Goal: Information Seeking & Learning: Understand process/instructions

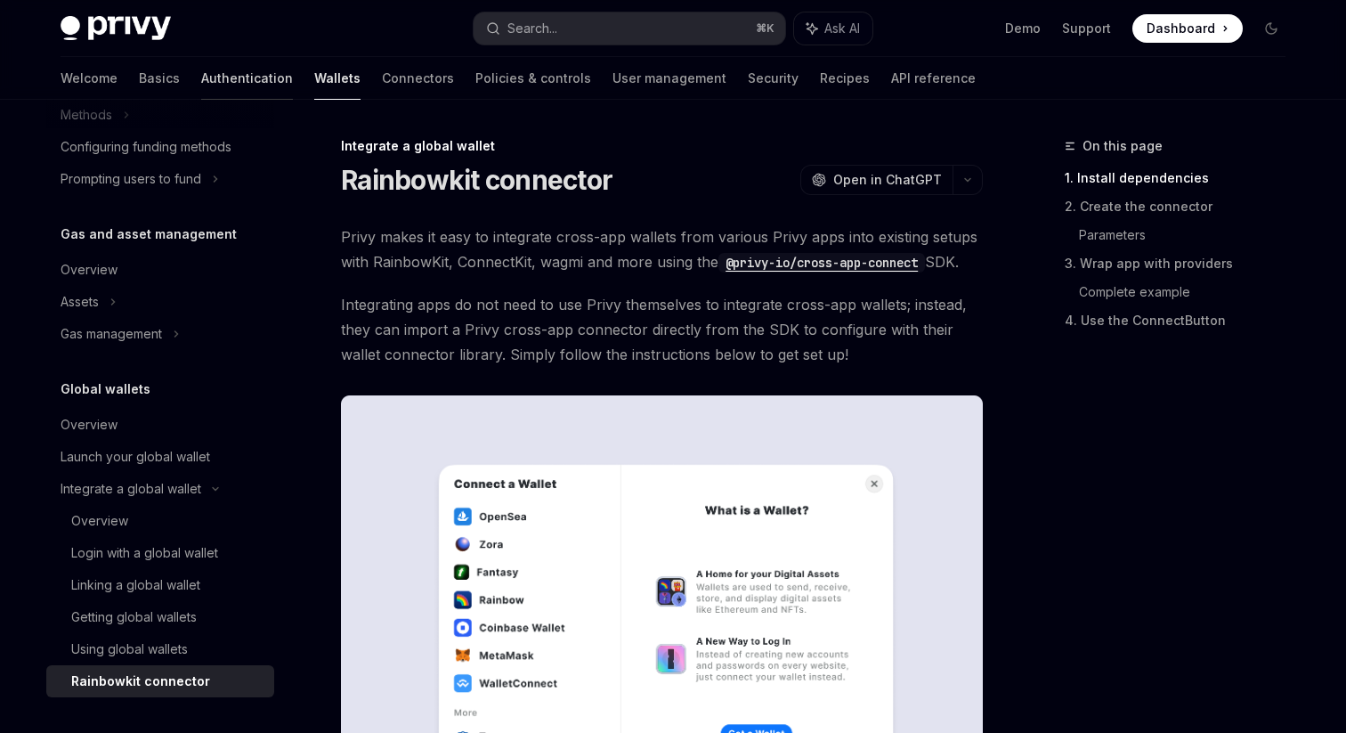
click at [201, 77] on link "Authentication" at bounding box center [247, 78] width 92 height 43
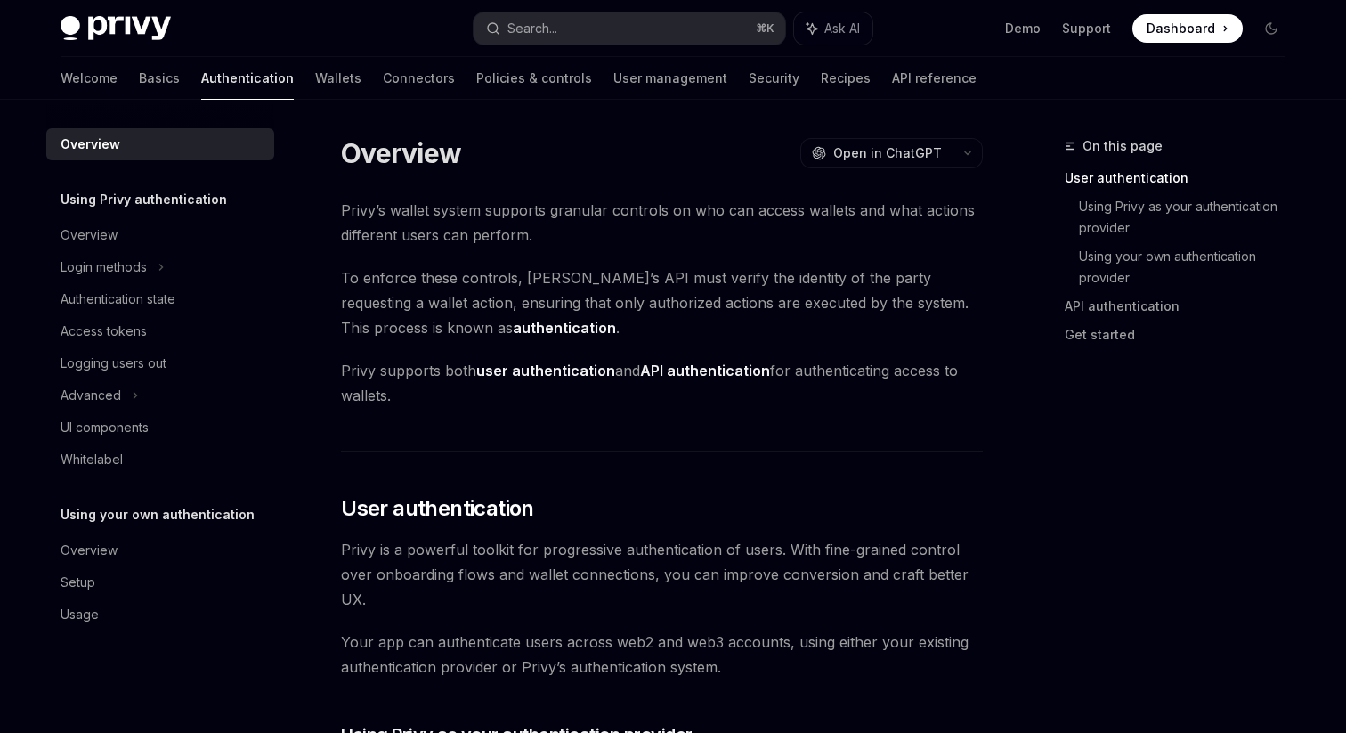
click at [711, 280] on span "To enforce these controls, [PERSON_NAME]’s API must verify the identity of the …" at bounding box center [662, 302] width 642 height 75
click at [116, 261] on div "Login methods" at bounding box center [104, 266] width 86 height 21
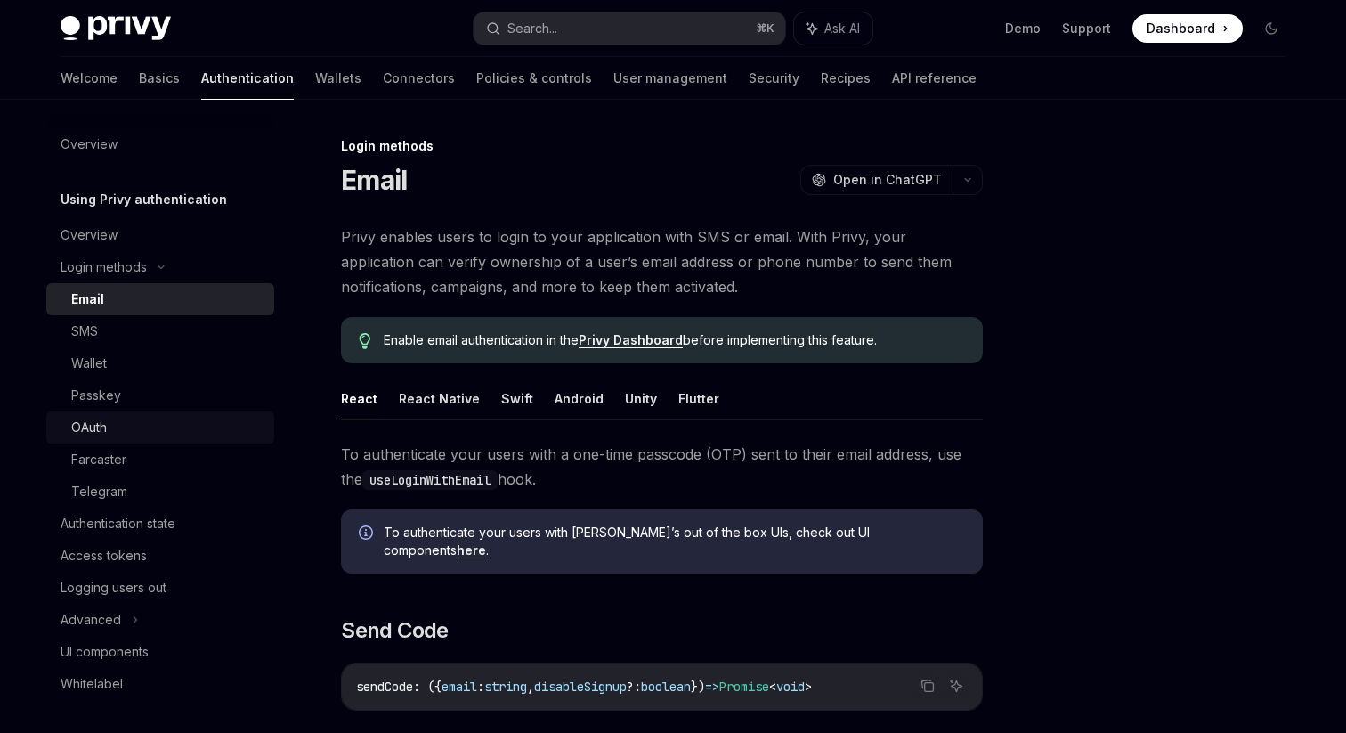
click at [181, 424] on div "OAuth" at bounding box center [167, 427] width 192 height 21
type textarea "*"
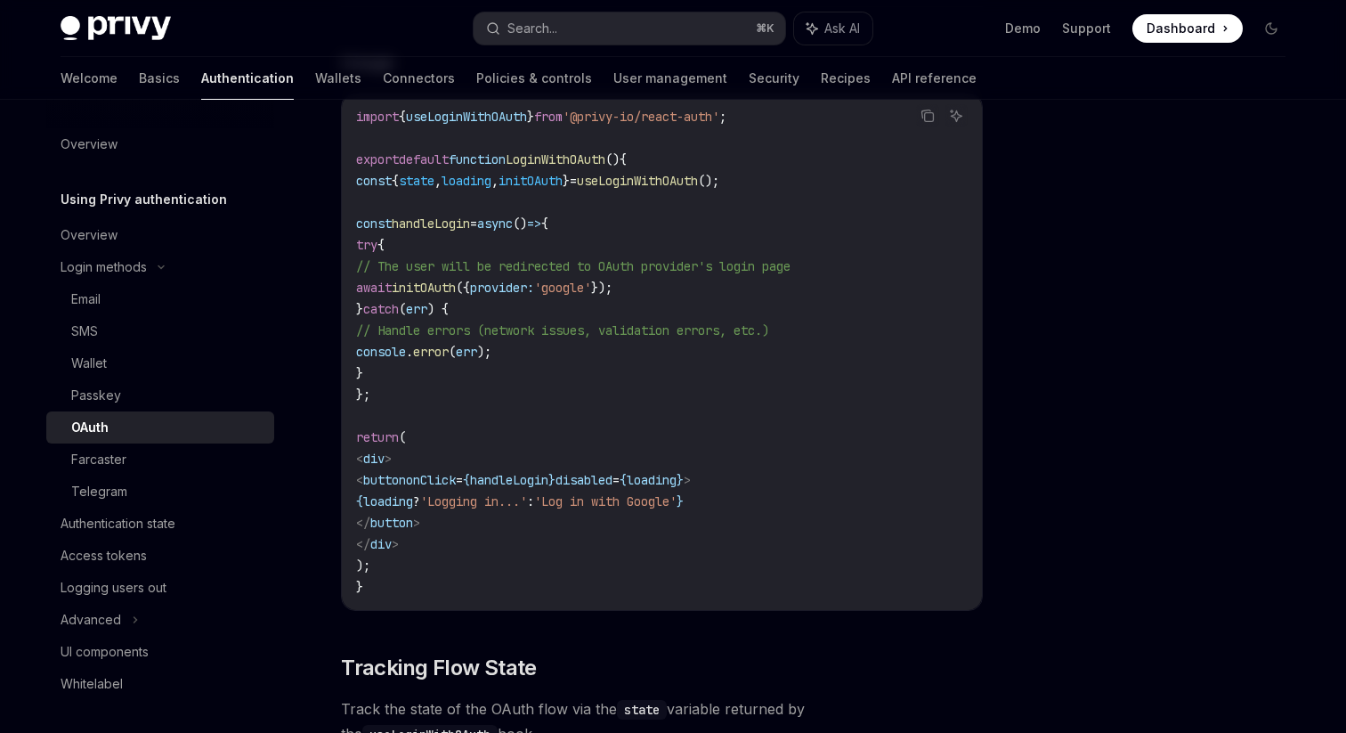
scroll to position [1131, 0]
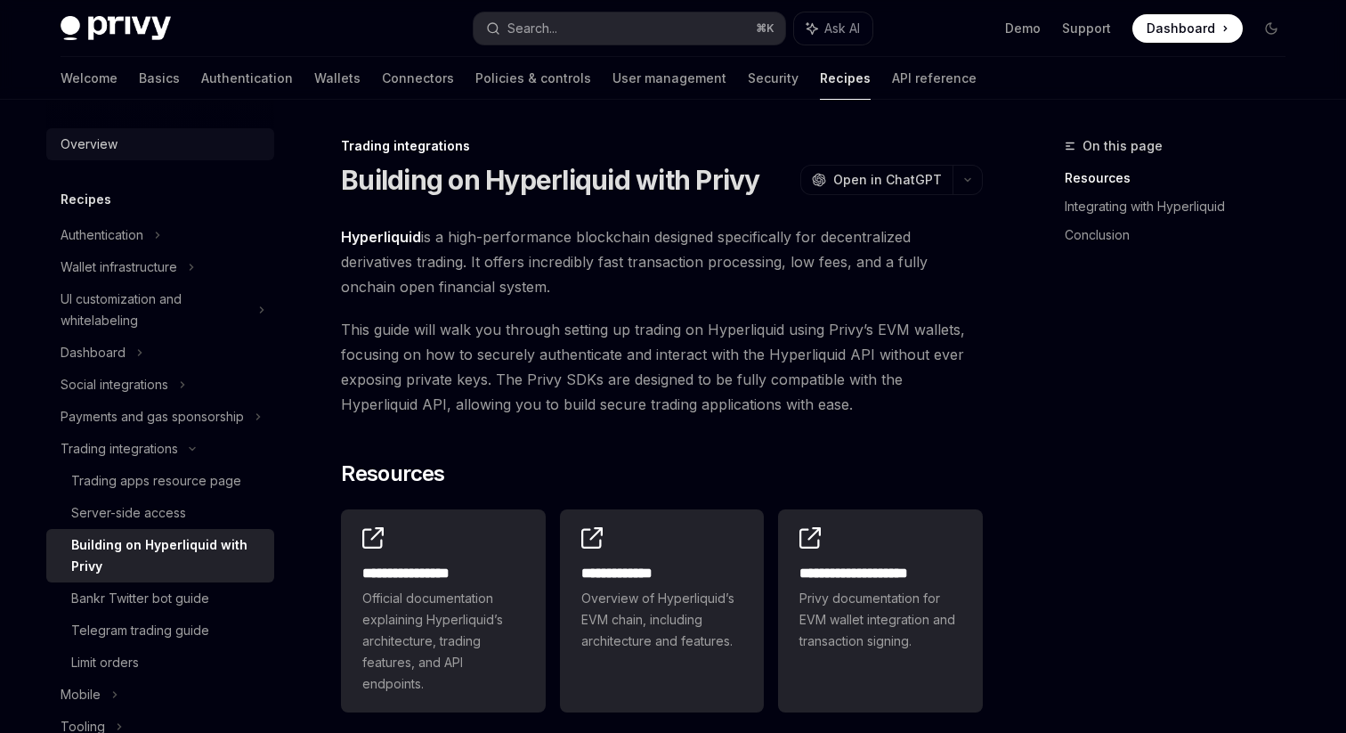
drag, startPoint x: 767, startPoint y: 404, endPoint x: 227, endPoint y: 153, distance: 595.1
click at [767, 404] on span "This guide will walk you through setting up trading on Hyperliquid using Privy’…" at bounding box center [662, 367] width 642 height 100
click at [341, 185] on h1 "Building on Hyperliquid with Privy" at bounding box center [550, 180] width 419 height 32
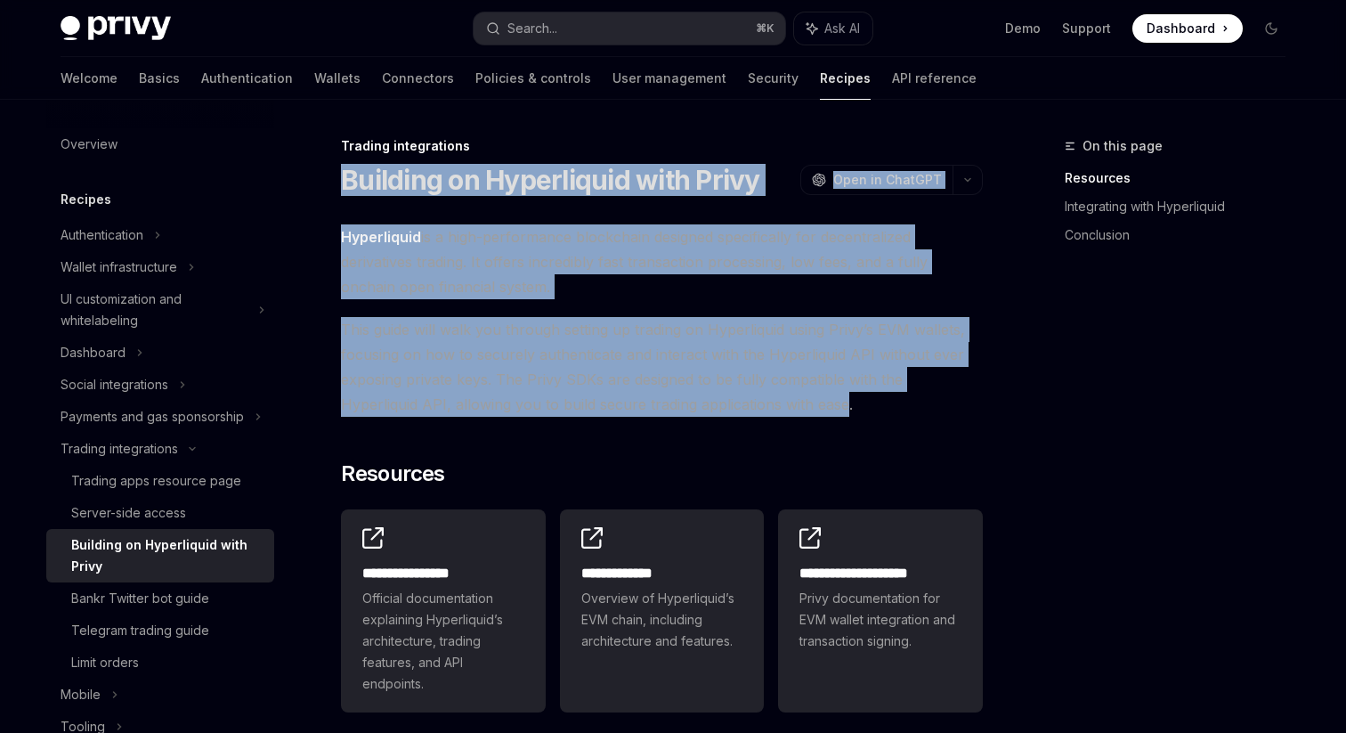
drag, startPoint x: 341, startPoint y: 185, endPoint x: 776, endPoint y: 416, distance: 492.7
click at [626, 356] on span "This guide will walk you through setting up trading on Hyperliquid using Privy’…" at bounding box center [662, 367] width 642 height 100
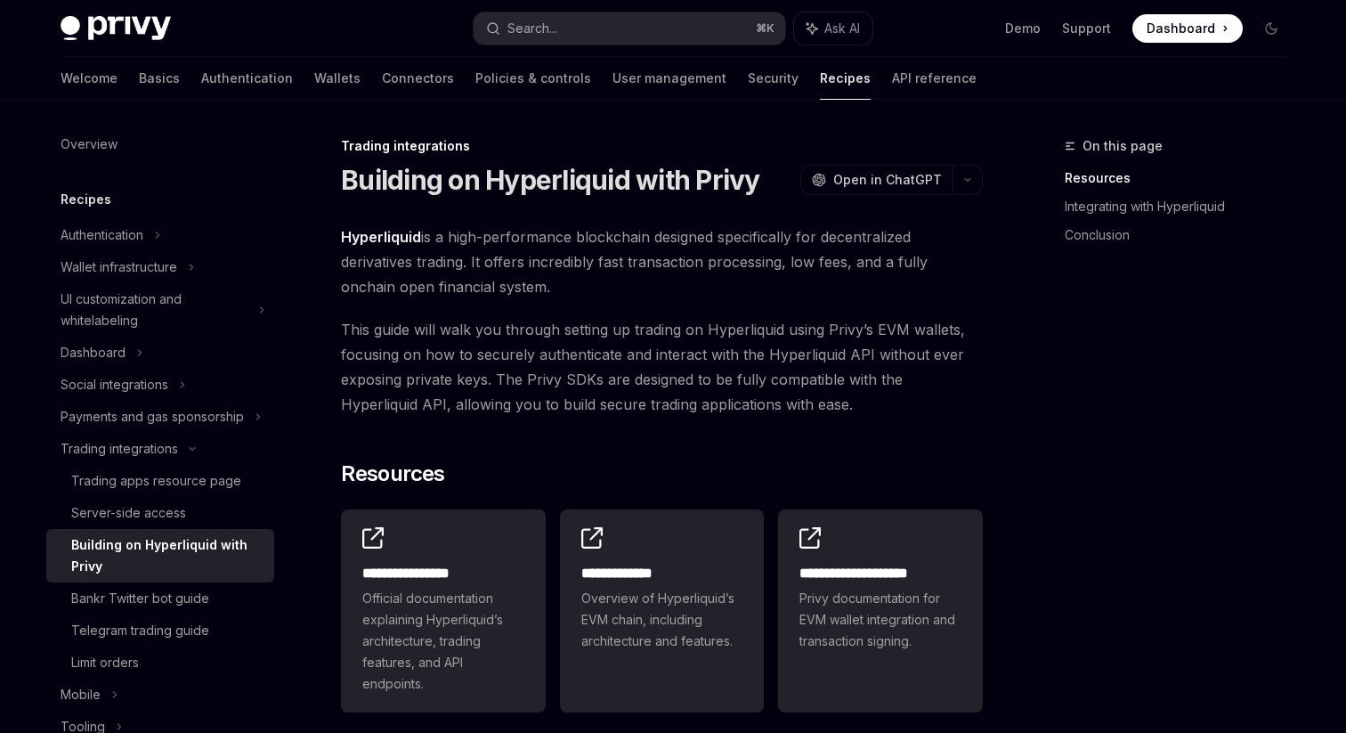
click at [626, 356] on span "This guide will walk you through setting up trading on Hyperliquid using Privy’…" at bounding box center [662, 367] width 642 height 100
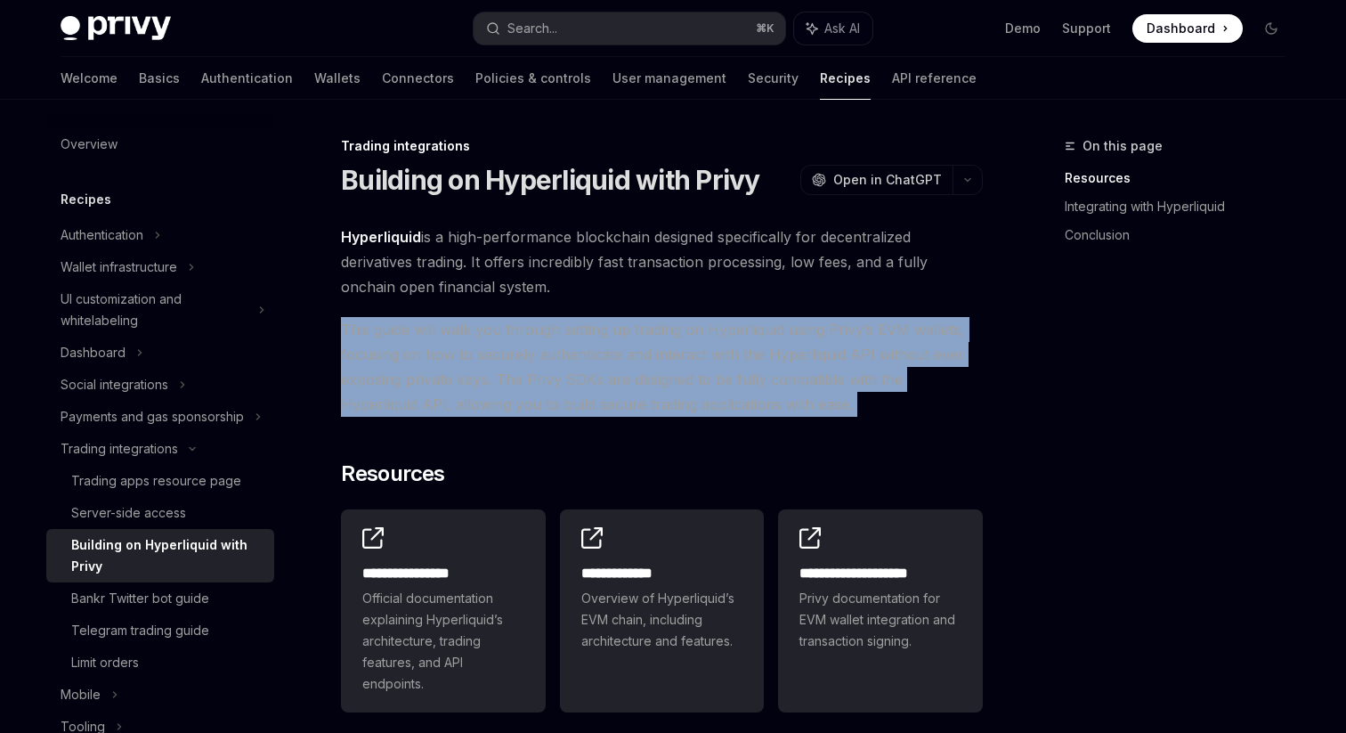
click at [626, 356] on span "This guide will walk you through setting up trading on Hyperliquid using Privy’…" at bounding box center [662, 367] width 642 height 100
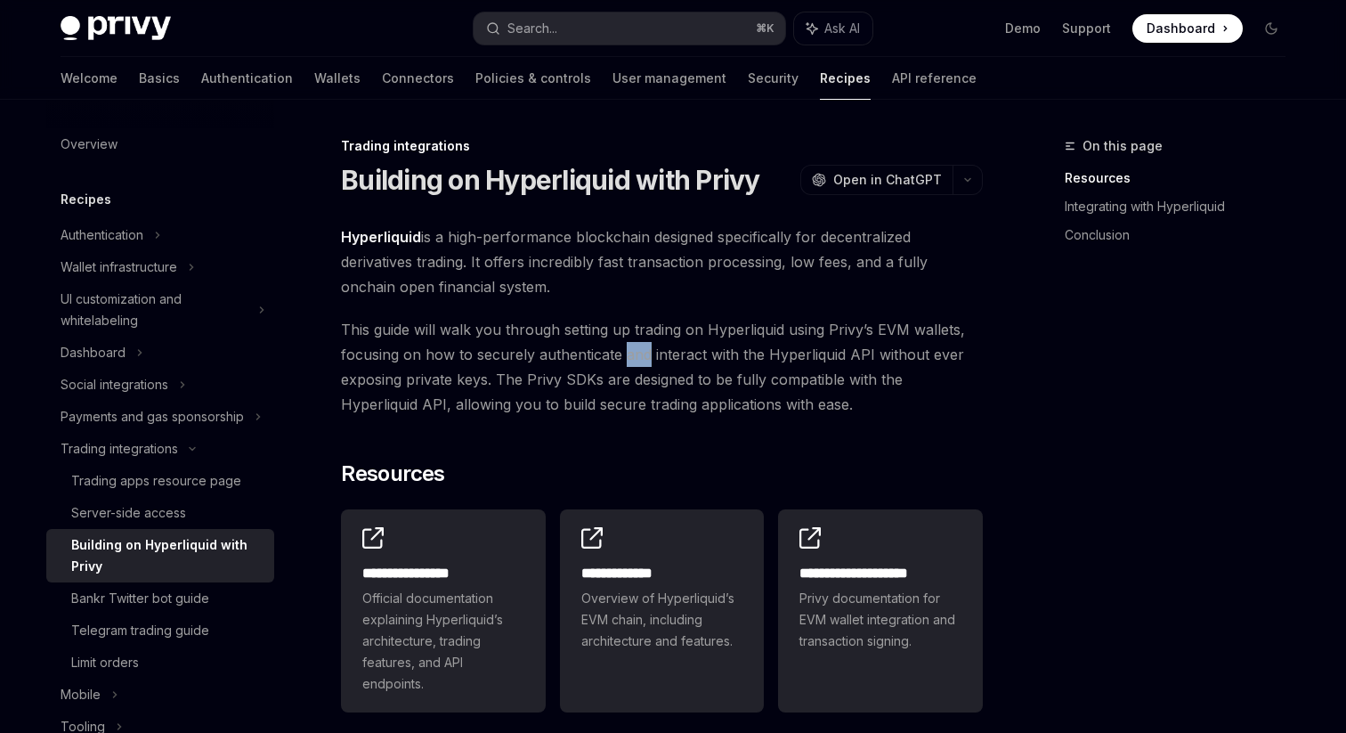
click at [626, 356] on span "This guide will walk you through setting up trading on Hyperliquid using Privy’…" at bounding box center [662, 367] width 642 height 100
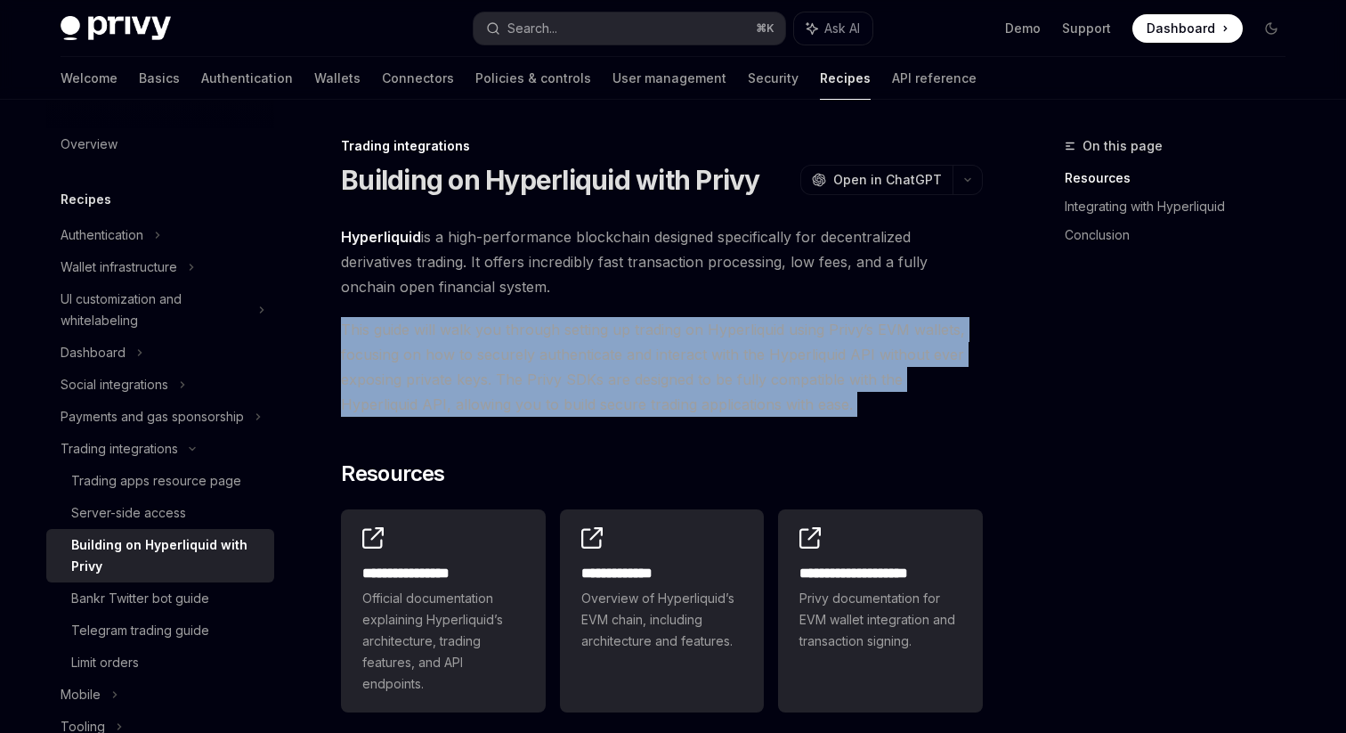
click at [626, 356] on span "This guide will walk you through setting up trading on Hyperliquid using Privy’…" at bounding box center [662, 367] width 642 height 100
click at [449, 317] on span "This guide will walk you through setting up trading on Hyperliquid using Privy’…" at bounding box center [662, 367] width 642 height 100
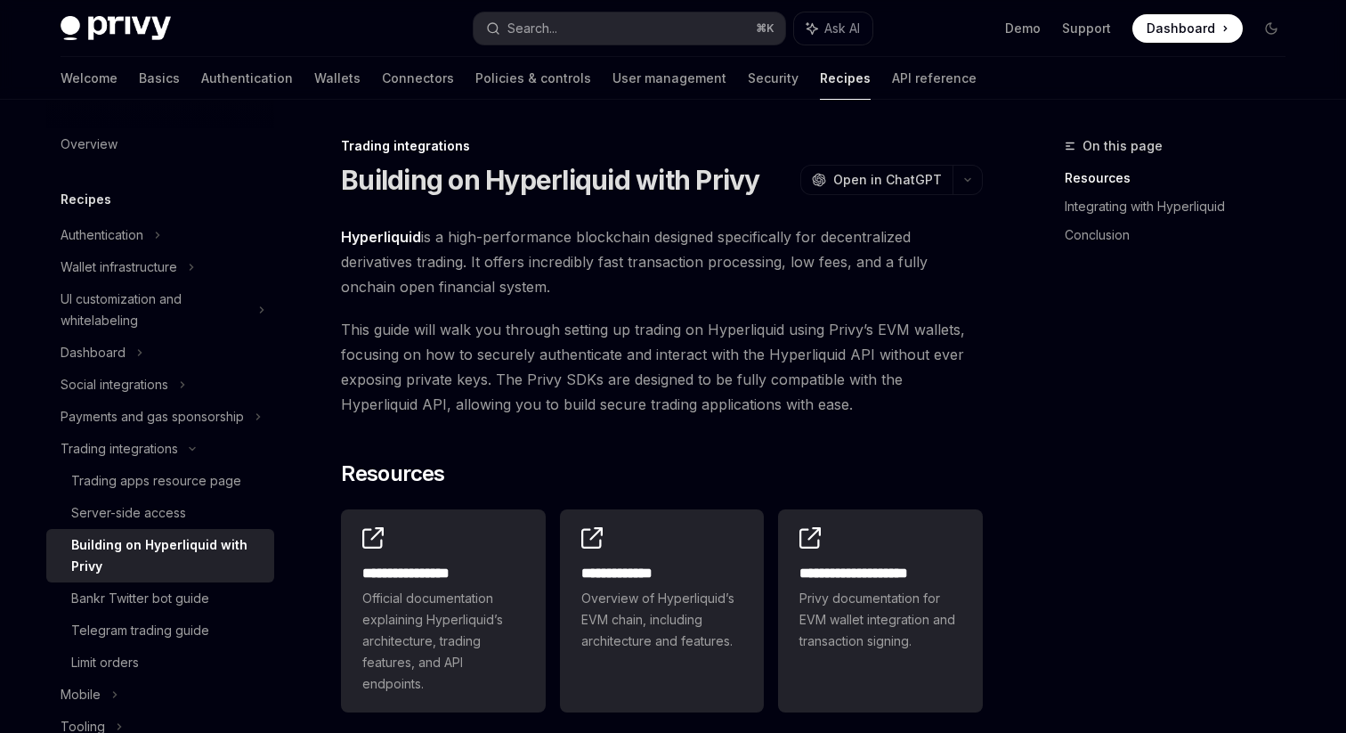
click at [449, 317] on span "This guide will walk you through setting up trading on Hyperliquid using Privy’…" at bounding box center [662, 367] width 642 height 100
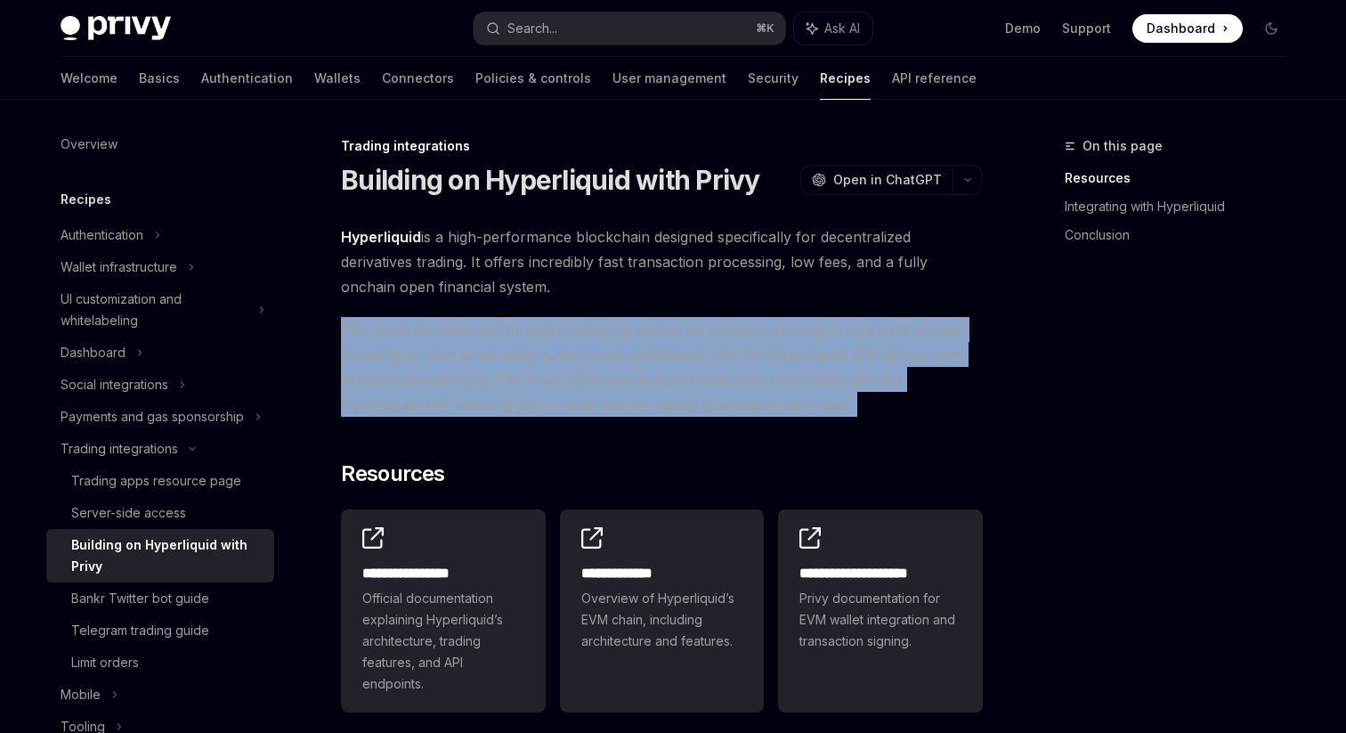
click at [449, 317] on span "This guide will walk you through setting up trading on Hyperliquid using Privy’…" at bounding box center [662, 367] width 642 height 100
click at [651, 385] on span "This guide will walk you through setting up trading on Hyperliquid using Privy’…" at bounding box center [662, 367] width 642 height 100
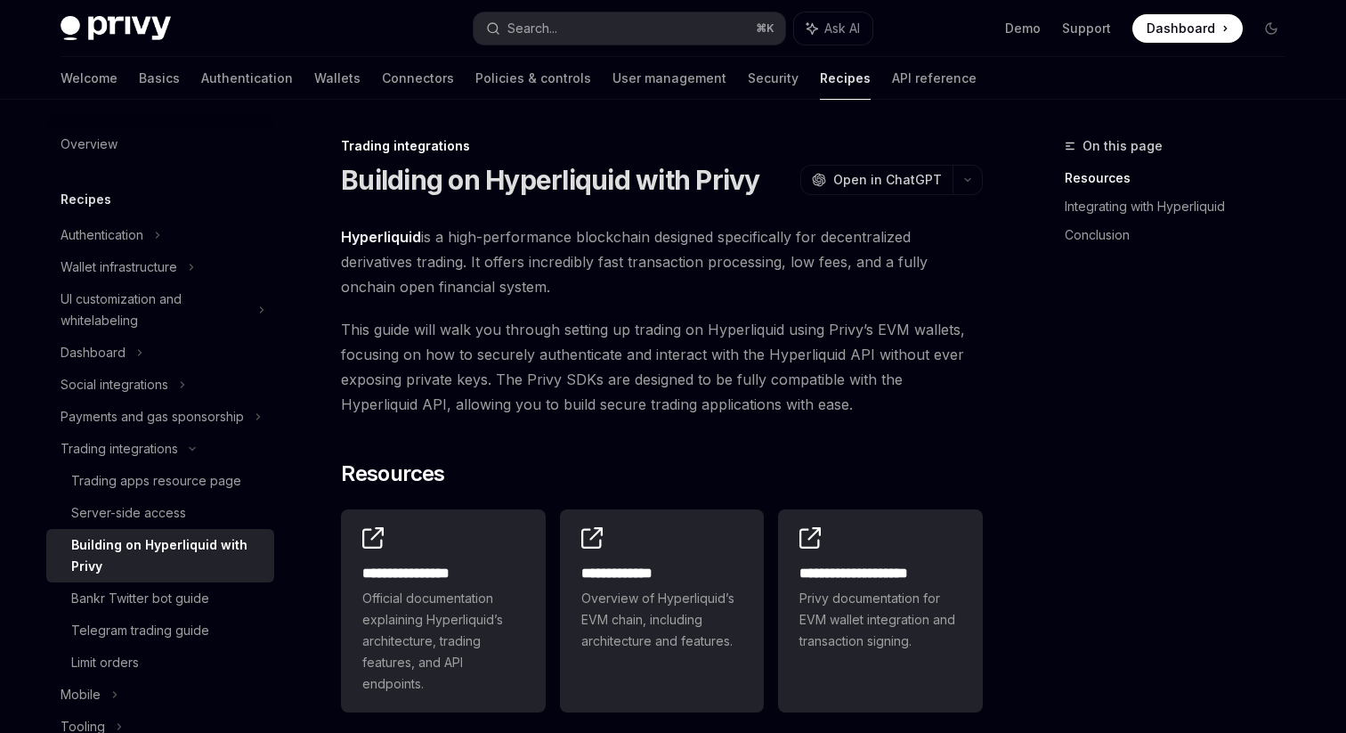
click at [651, 385] on span "This guide will walk you through setting up trading on Hyperliquid using Privy’…" at bounding box center [662, 367] width 642 height 100
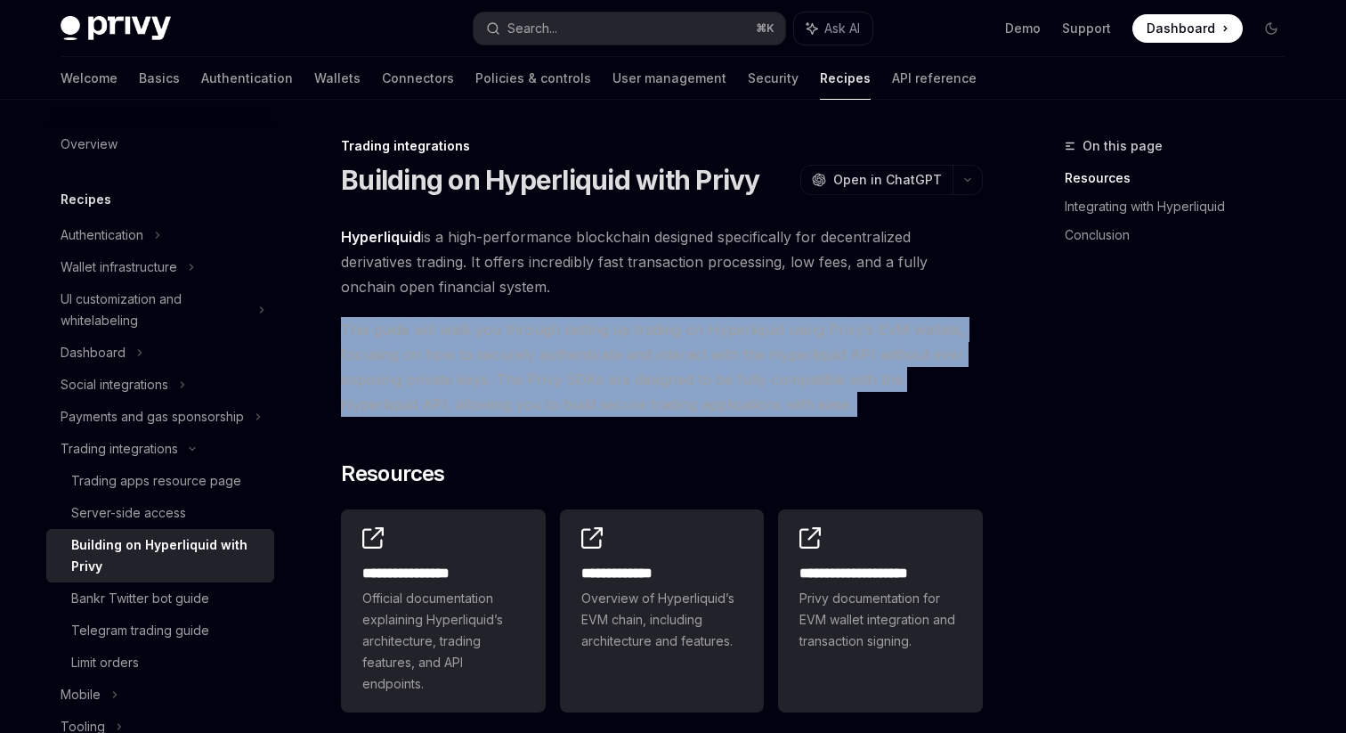
click at [651, 385] on span "This guide will walk you through setting up trading on Hyperliquid using Privy’…" at bounding box center [662, 367] width 642 height 100
click at [768, 512] on div "**********" at bounding box center [662, 610] width 642 height 217
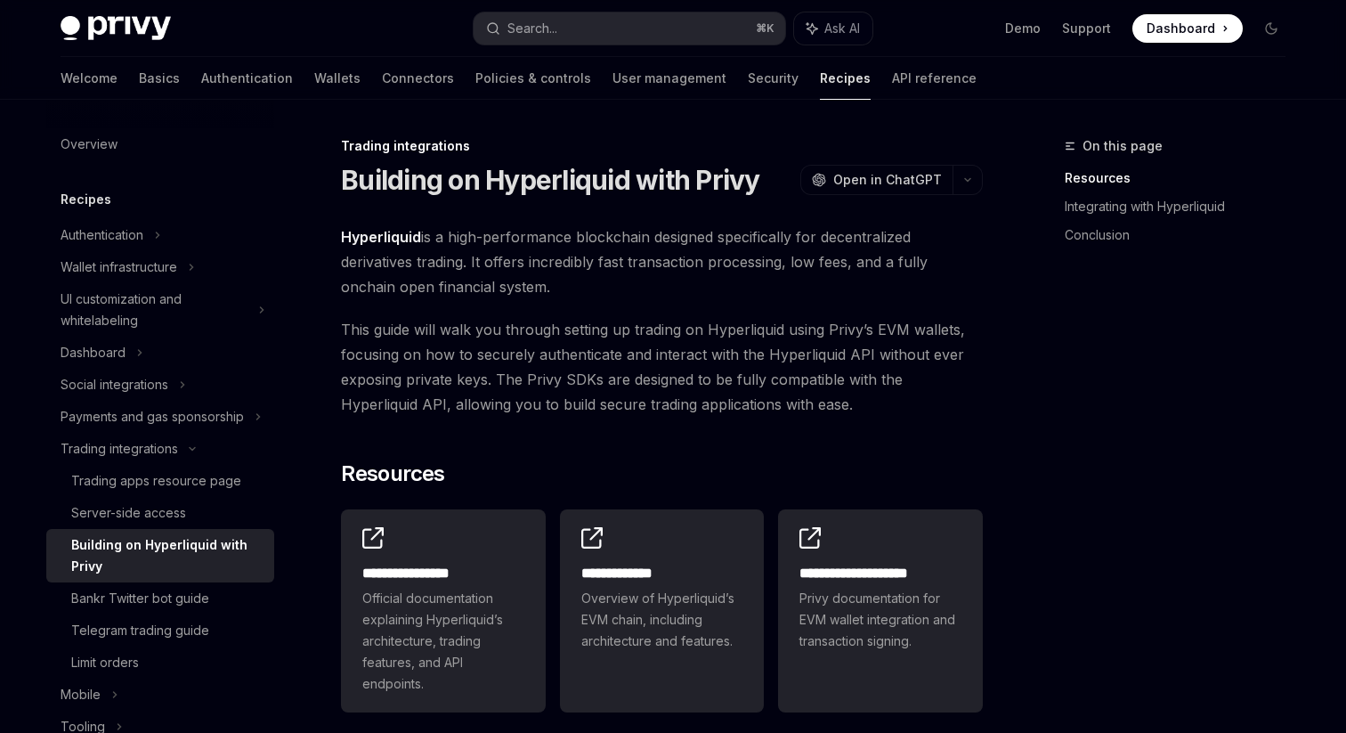
click at [768, 512] on div "**********" at bounding box center [662, 610] width 642 height 217
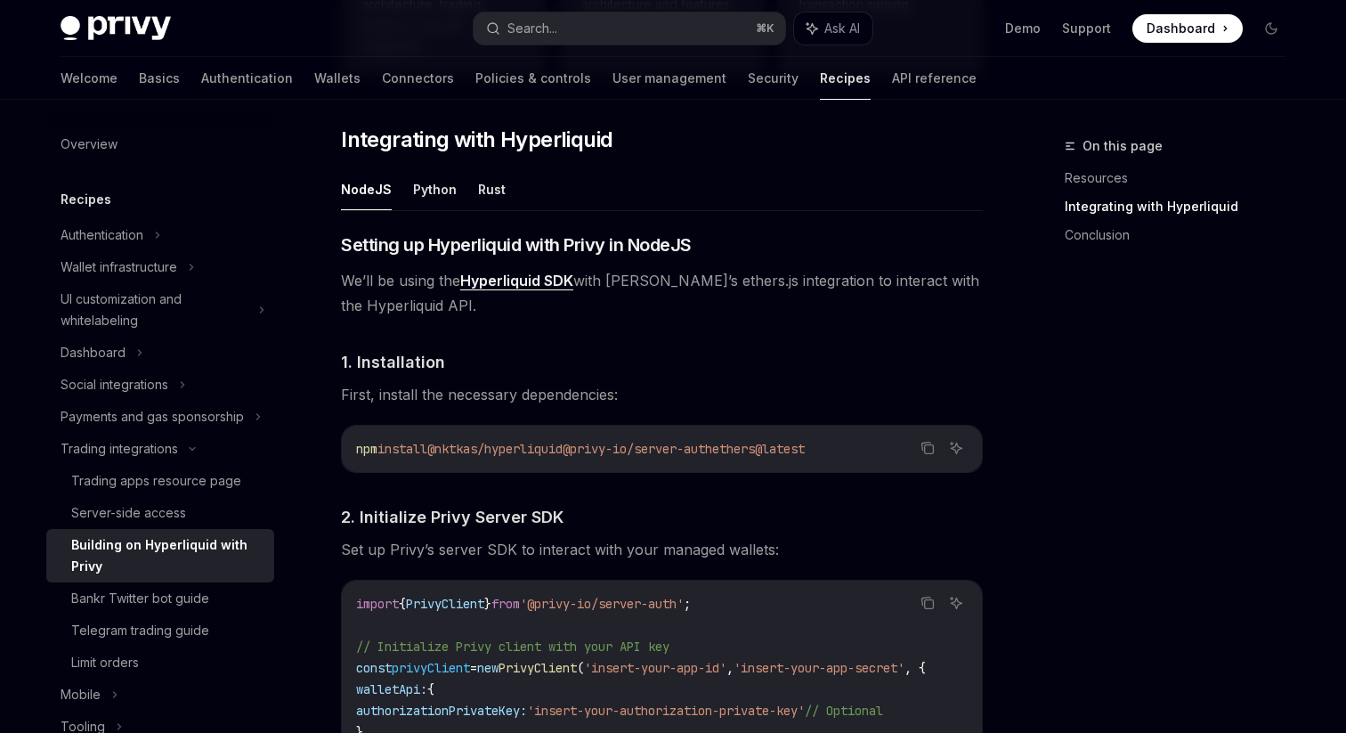
scroll to position [561, 0]
